Goal: Task Accomplishment & Management: Manage account settings

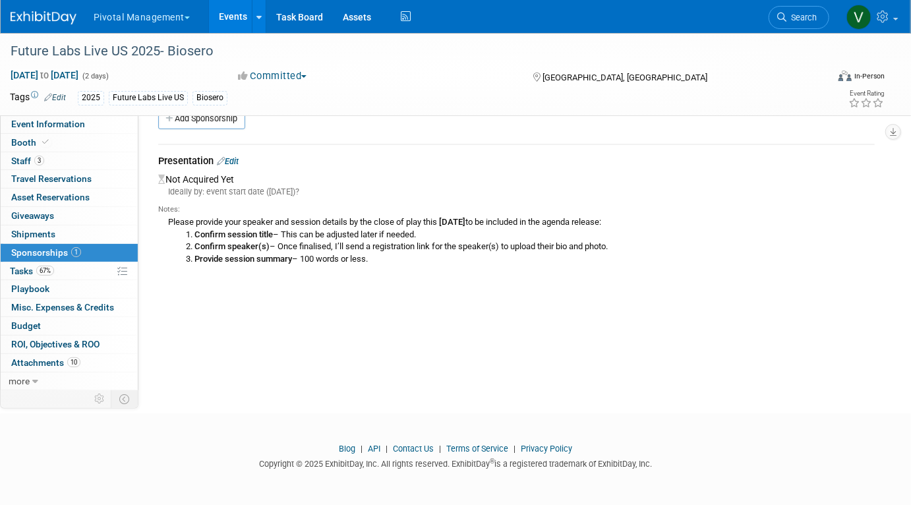
click at [216, 18] on link "Events" at bounding box center [233, 16] width 48 height 33
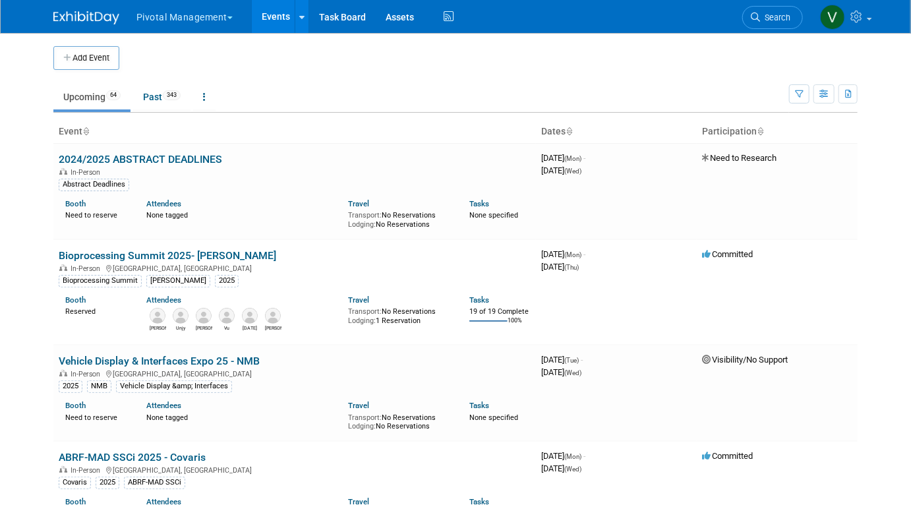
scroll to position [3068, 0]
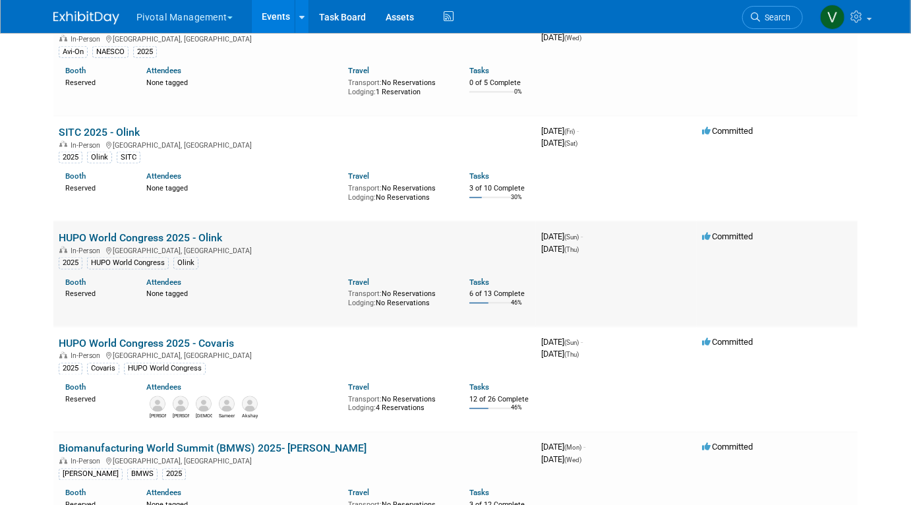
click at [574, 254] on div "[DATE] (Thu)" at bounding box center [616, 248] width 150 height 13
click at [552, 241] on span "[DATE] (Sun) -" at bounding box center [562, 236] width 42 height 10
click at [167, 244] on link "HUPO World Congress 2025 - Olink" at bounding box center [141, 237] width 164 height 13
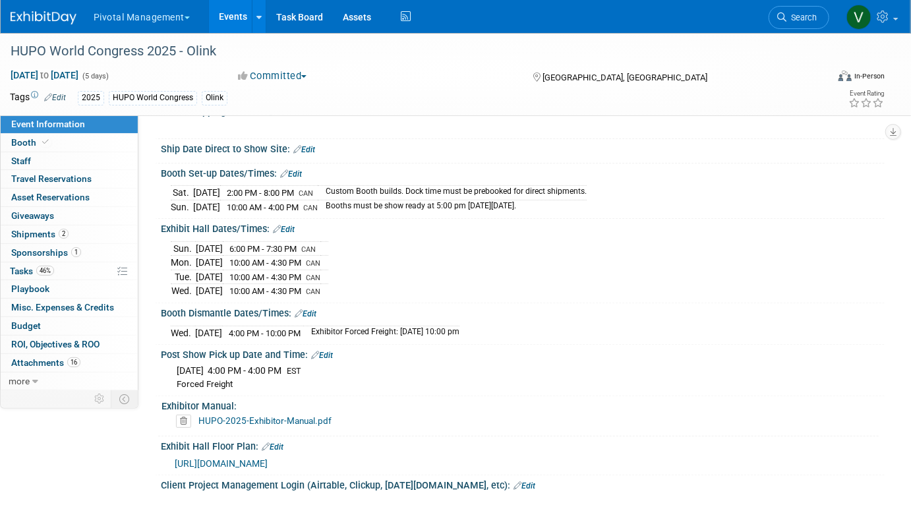
scroll to position [2310, 0]
click at [90, 144] on link "Booth" at bounding box center [69, 143] width 137 height 18
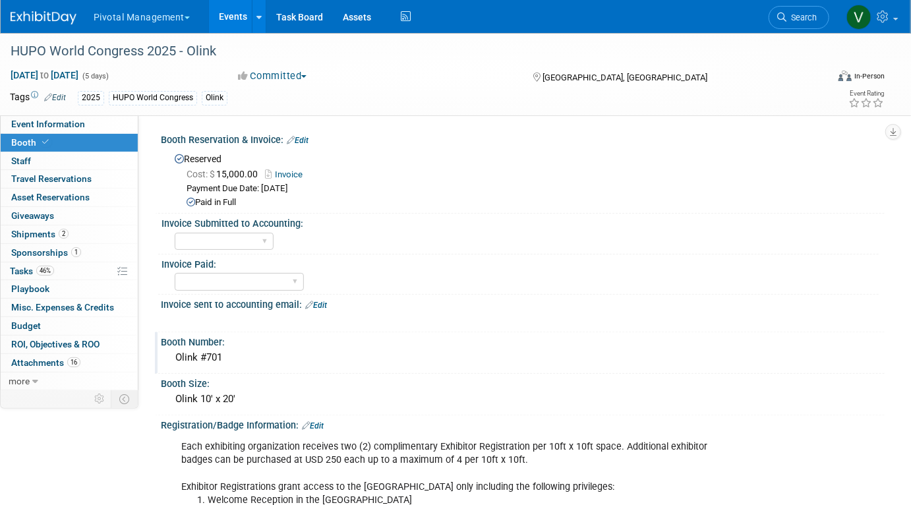
click at [224, 359] on div "Olink #701" at bounding box center [523, 357] width 704 height 20
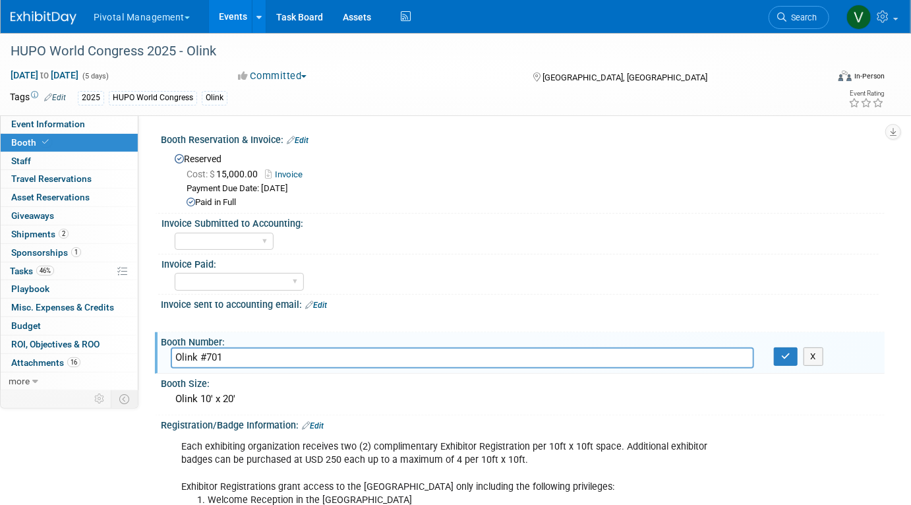
drag, startPoint x: 204, startPoint y: 356, endPoint x: 154, endPoint y: 354, distance: 50.8
click at [153, 354] on div "Event Website: Edit [URL][DOMAIN_NAME] Exhibitor Prospectus: Edit HUPO-2025-Spo…" at bounding box center [511, 251] width 746 height 273
type input "#701 - [GEOGRAPHIC_DATA]"
click at [785, 355] on icon "button" at bounding box center [785, 356] width 9 height 9
